Goal: Transaction & Acquisition: Purchase product/service

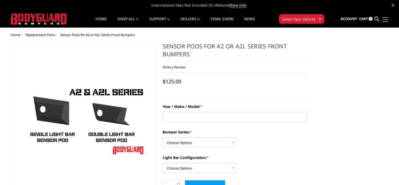
click at [382, 18] on link at bounding box center [384, 20] width 7 height 6
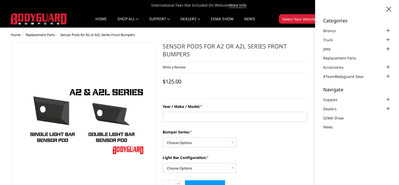
click at [266, 18] on nav "Home shop all Bronco 2021-2025 Bronco Front 2021-2025 Bronco Rear 2021-2025 Bro…" at bounding box center [175, 19] width 201 height 17
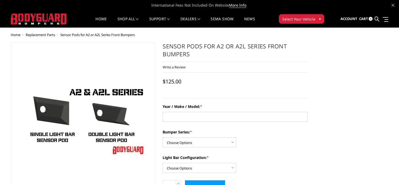
click at [364, 18] on span "Cart" at bounding box center [363, 18] width 9 height 5
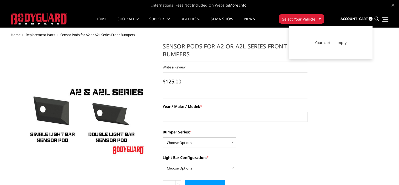
click at [388, 18] on link at bounding box center [384, 20] width 7 height 6
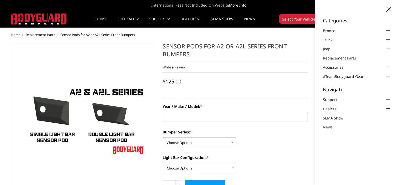
click at [26, 20] on img at bounding box center [39, 18] width 56 height 11
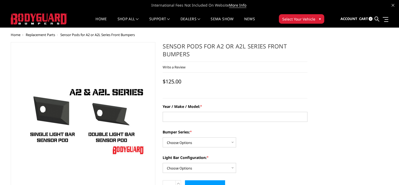
click at [207, 182] on input "Add to Cart" at bounding box center [205, 186] width 40 height 13
type input "24 / Ford /F350"
click at [203, 145] on select "Choose Options Freedom Series - truck front (winch) Freedom Series - truck fron…" at bounding box center [200, 142] width 74 height 10
select select "1357"
click at [163, 137] on select "Choose Options Freedom Series - truck front (winch) Freedom Series - truck fron…" at bounding box center [200, 142] width 74 height 10
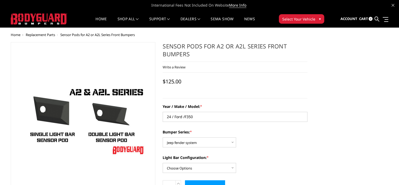
click at [200, 182] on input "Add to Cart" at bounding box center [205, 186] width 40 height 13
click at [198, 164] on select "Choose Options One light bar cutout Two light bar cutouts" at bounding box center [200, 168] width 74 height 10
select select "1321"
click at [163, 163] on select "Choose Options One light bar cutout Two light bar cutouts" at bounding box center [200, 168] width 74 height 10
click at [205, 183] on input "Add to Cart" at bounding box center [205, 186] width 40 height 13
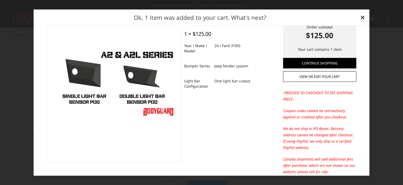
scroll to position [3, 0]
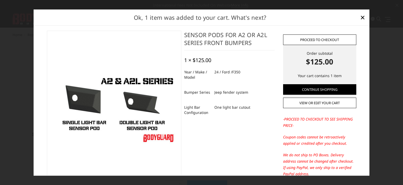
click at [316, 41] on link "Proceed to checkout" at bounding box center [319, 39] width 73 height 11
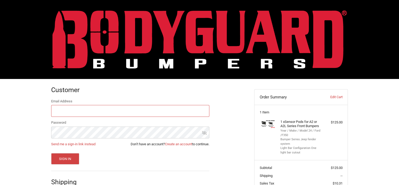
scroll to position [42, 0]
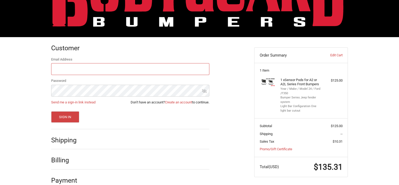
click at [130, 73] on input "Email Address" at bounding box center [130, 69] width 158 height 12
type input "andrew@rossmonsterdesign.com"
click at [65, 115] on button "Sign In" at bounding box center [65, 116] width 28 height 11
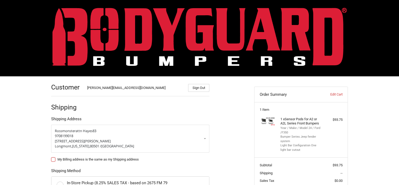
scroll to position [1, 0]
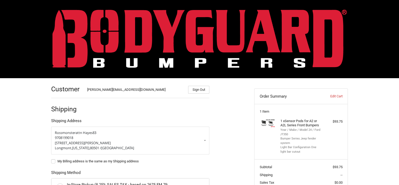
click at [198, 47] on img at bounding box center [200, 38] width 295 height 58
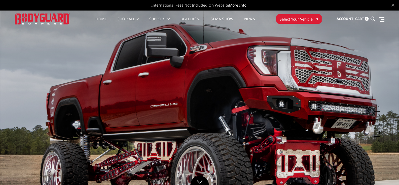
click at [357, 19] on span "Cart" at bounding box center [359, 18] width 9 height 5
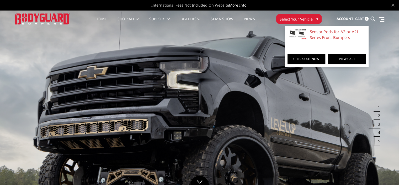
click at [337, 58] on link "View Cart" at bounding box center [348, 59] width 38 height 11
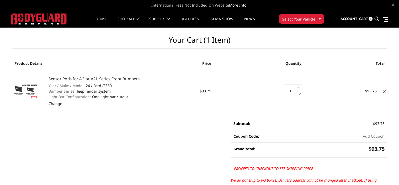
click at [386, 91] on icon at bounding box center [385, 91] width 4 height 4
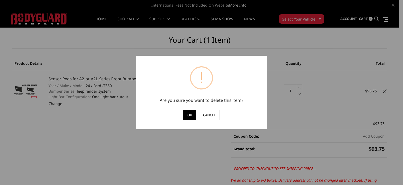
click at [187, 115] on button "OK" at bounding box center [189, 115] width 13 height 11
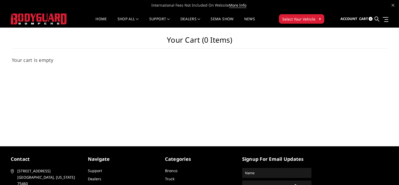
click at [386, 21] on span at bounding box center [387, 21] width 4 height 1
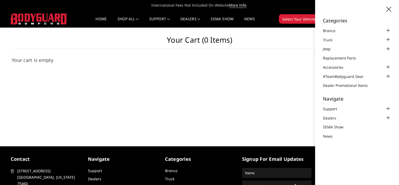
click at [244, 106] on div "Your Cart (0 items) Your cart is empty × OK" at bounding box center [199, 80] width 399 height 105
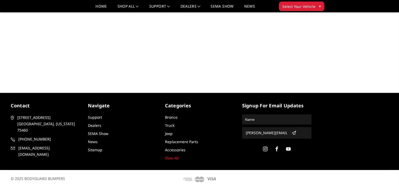
scroll to position [43, 0]
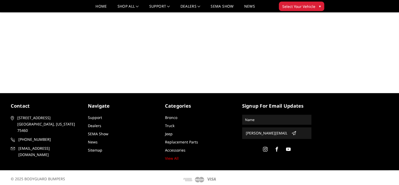
click at [89, 129] on ul "Support Dealers SEMA Show News Sitemap" at bounding box center [122, 134] width 69 height 38
click at [91, 127] on link "Dealers" at bounding box center [94, 125] width 13 height 5
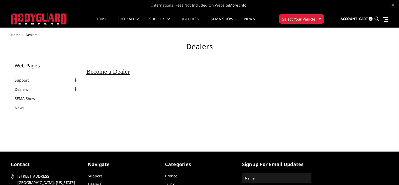
click at [75, 81] on div at bounding box center [75, 80] width 6 height 6
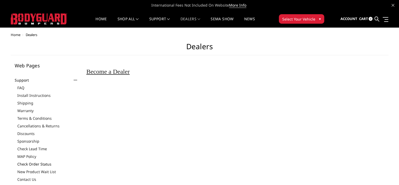
click at [28, 161] on link "Check Order Status" at bounding box center [47, 164] width 61 height 6
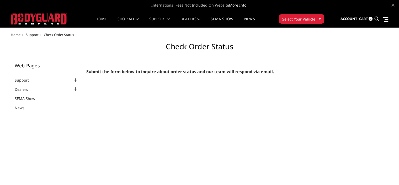
select select "US"
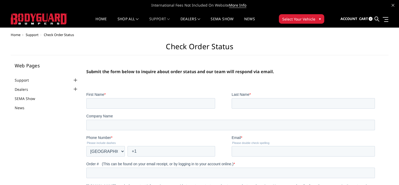
click at [74, 81] on div at bounding box center [75, 80] width 6 height 6
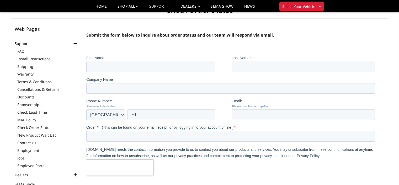
scroll to position [32, 0]
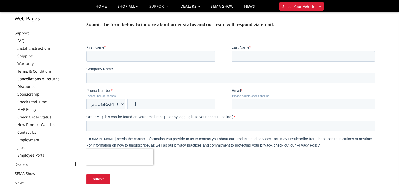
click at [31, 79] on link "Cancellations & Returns" at bounding box center [47, 79] width 61 height 6
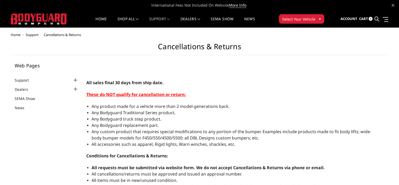
select select "US"
click at [385, 18] on link at bounding box center [384, 20] width 7 height 6
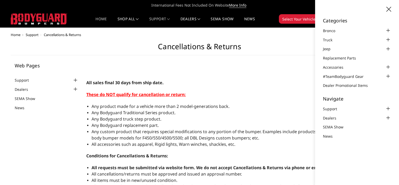
click at [99, 17] on link "Home" at bounding box center [101, 22] width 11 height 10
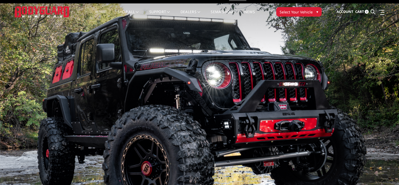
scroll to position [2, 0]
